Goal: Information Seeking & Learning: Learn about a topic

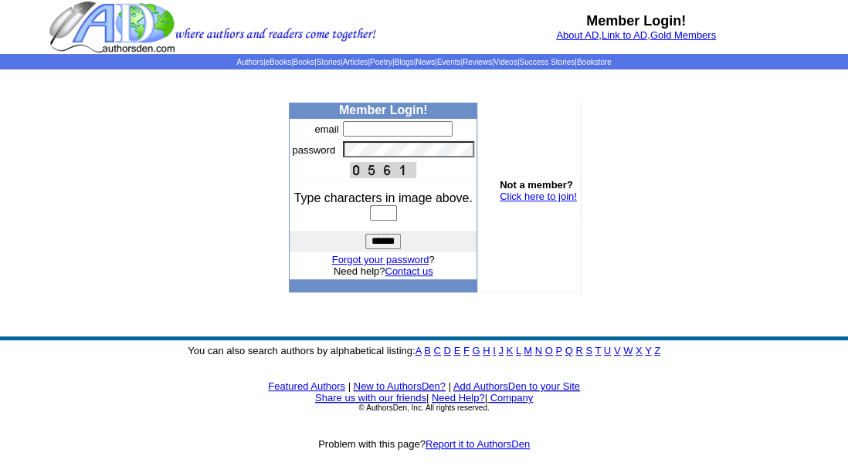
type input "**********"
click at [374, 212] on input "text" at bounding box center [383, 212] width 27 height 15
type input "****"
click at [361, 241] on td "******" at bounding box center [383, 242] width 187 height 20
click at [388, 244] on input "******" at bounding box center [383, 241] width 36 height 15
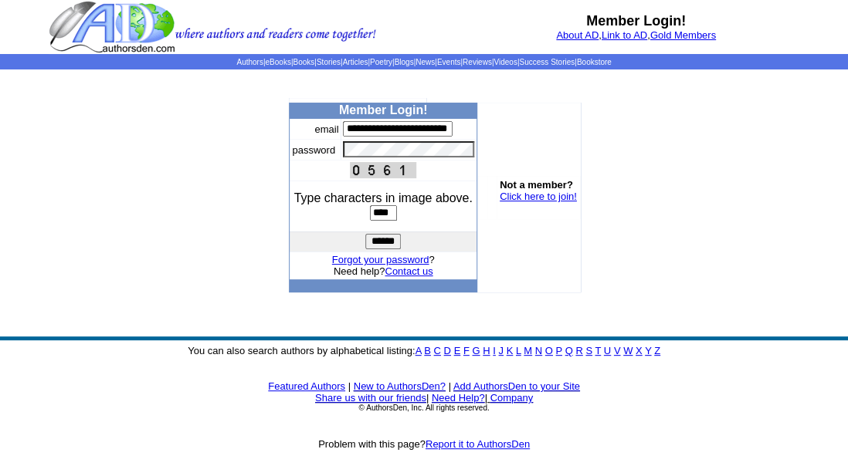
scroll to position [0, 59]
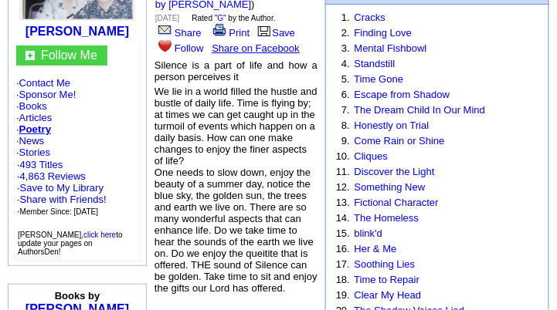
scroll to position [154, 0]
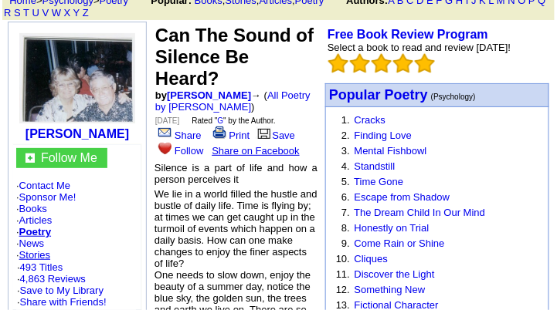
click at [40, 249] on link "Stories" at bounding box center [34, 255] width 31 height 12
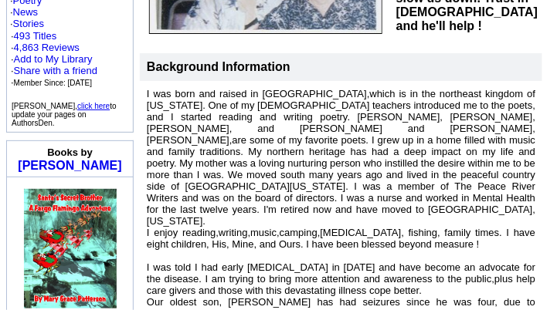
scroll to position [242, 0]
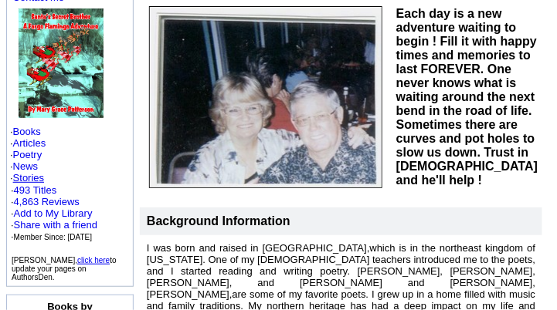
click at [24, 173] on link "Stories" at bounding box center [28, 178] width 31 height 12
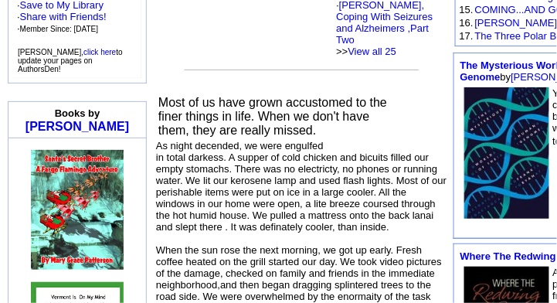
scroll to position [463, 0]
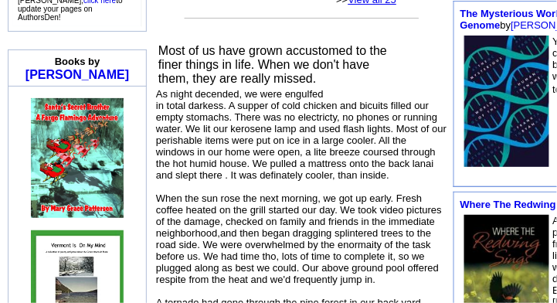
click at [348, 5] on link "View all 25" at bounding box center [372, 0] width 49 height 12
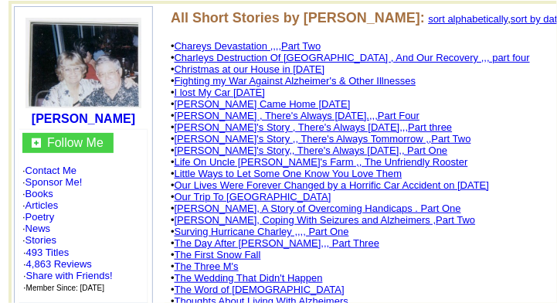
scroll to position [205, 0]
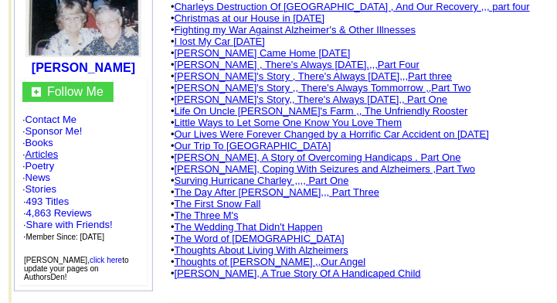
click at [54, 155] on link "Articles" at bounding box center [41, 154] width 33 height 12
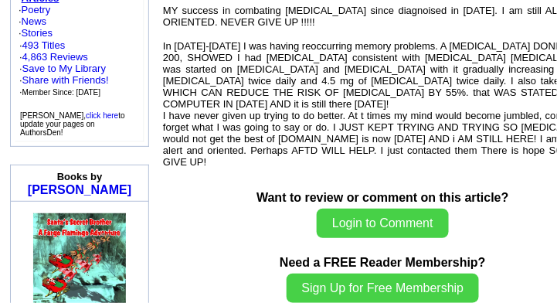
scroll to position [192, 0]
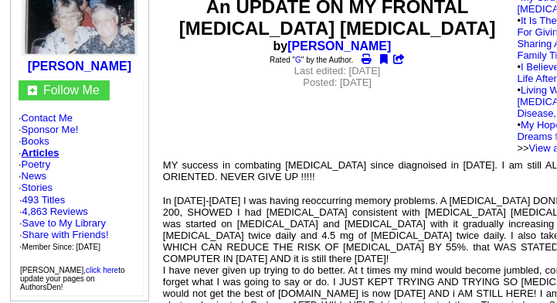
click at [39, 153] on link "Articles" at bounding box center [41, 153] width 38 height 12
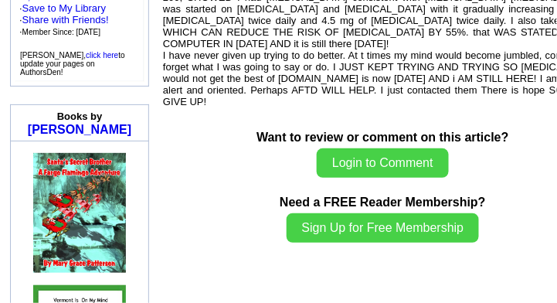
scroll to position [293, 0]
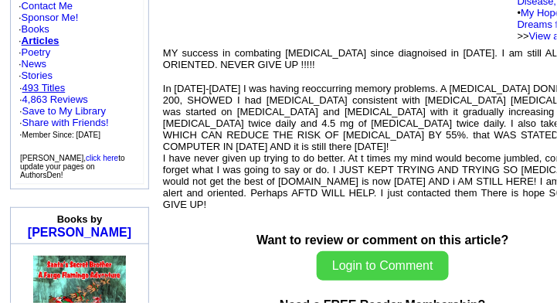
click at [46, 93] on link "493 Titles" at bounding box center [43, 88] width 43 height 12
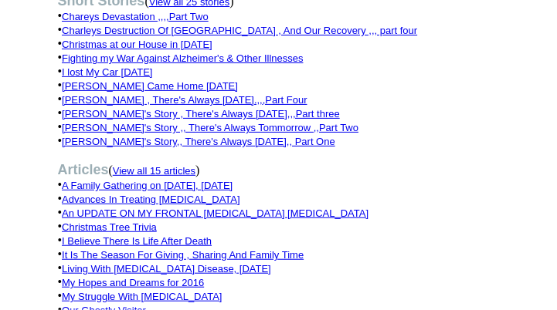
scroll to position [669, 0]
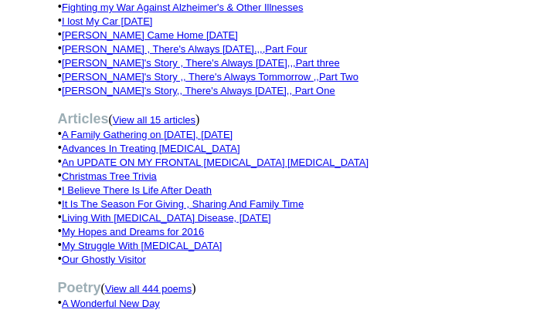
click at [138, 114] on font "View all 15 articles" at bounding box center [154, 120] width 83 height 12
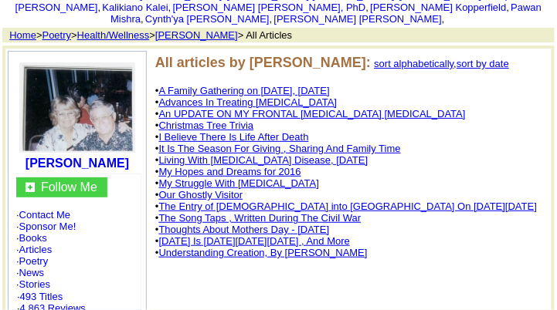
scroll to position [154, 0]
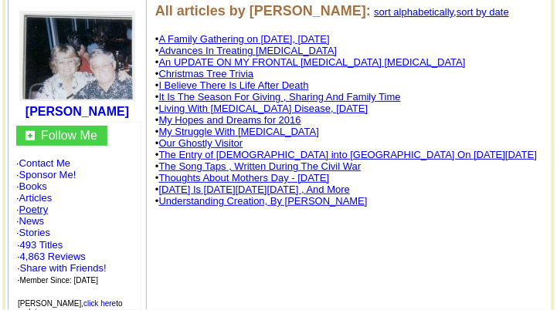
click at [38, 211] on link "Poetry" at bounding box center [33, 210] width 29 height 12
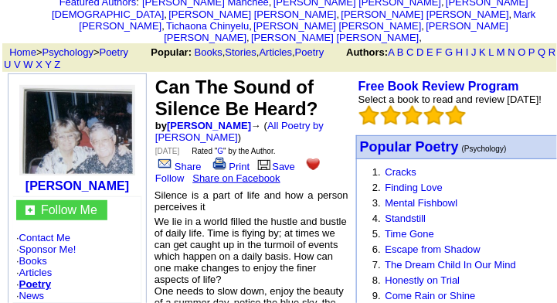
scroll to position [51, 0]
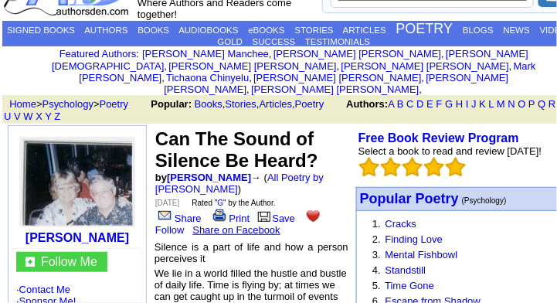
click at [290, 171] on font "→ ( All Poetry by Mary Grace Patterson )" at bounding box center [239, 182] width 168 height 23
click at [239, 171] on td "Can The Sound of Silence Be Heard? by Mary Grace Patterson → ( All Poetry by Ma…" at bounding box center [251, 182] width 198 height 114
click at [293, 171] on link "All Poetry by [PERSON_NAME]" at bounding box center [239, 182] width 168 height 23
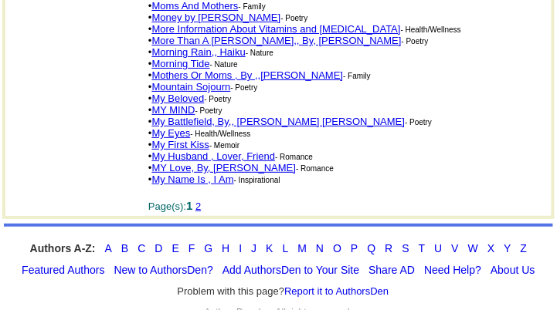
scroll to position [2883, 0]
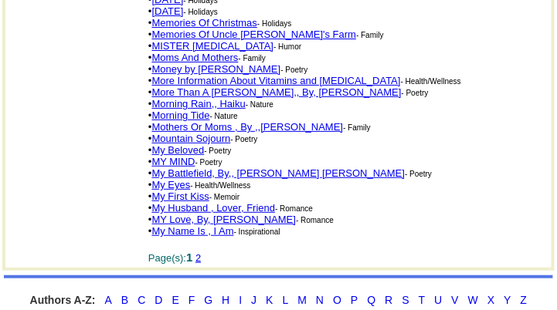
click at [201, 253] on link "2" at bounding box center [197, 259] width 5 height 12
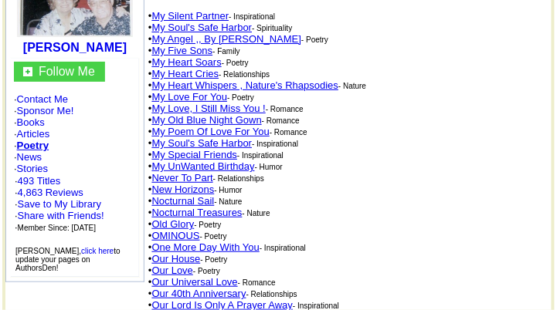
scroll to position [154, 0]
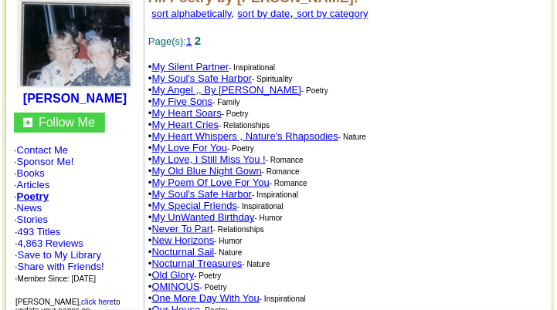
click at [200, 36] on font "Page(s): 1 2" at bounding box center [174, 42] width 53 height 12
click at [192, 36] on link "1" at bounding box center [188, 42] width 5 height 12
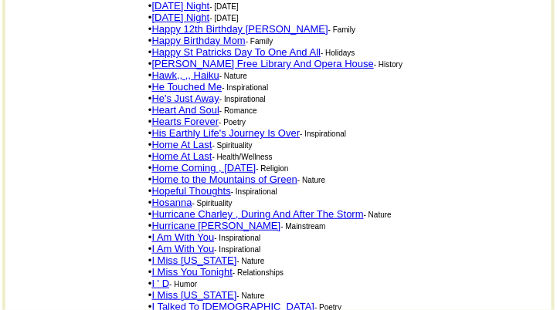
scroll to position [2059, 0]
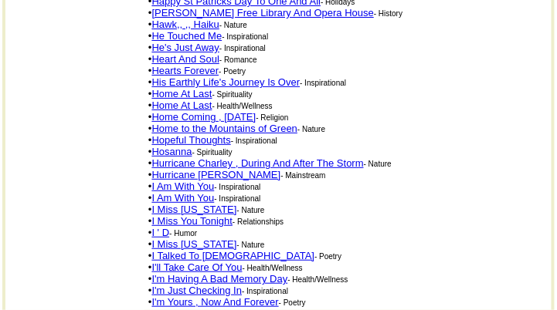
click at [192, 297] on link "I'm Yours , Now And Forever" at bounding box center [215, 303] width 127 height 12
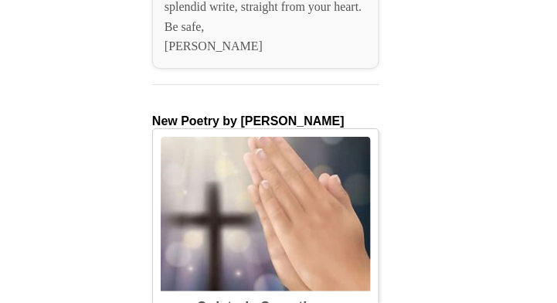
scroll to position [3037, 0]
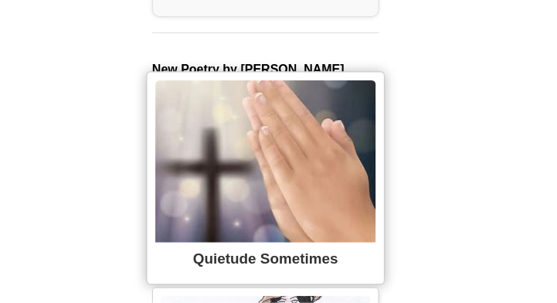
click at [175, 242] on div "Quietude Sometimes" at bounding box center [265, 258] width 221 height 33
click at [172, 242] on div "Quietude Sometimes" at bounding box center [265, 258] width 221 height 33
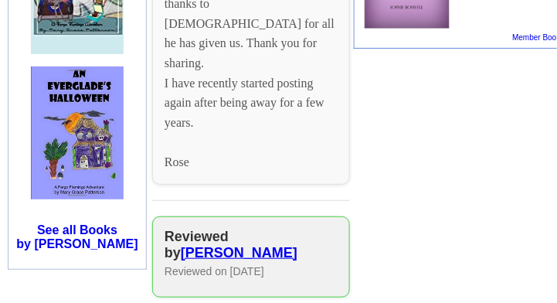
scroll to position [1184, 0]
